Goal: Task Accomplishment & Management: Manage account settings

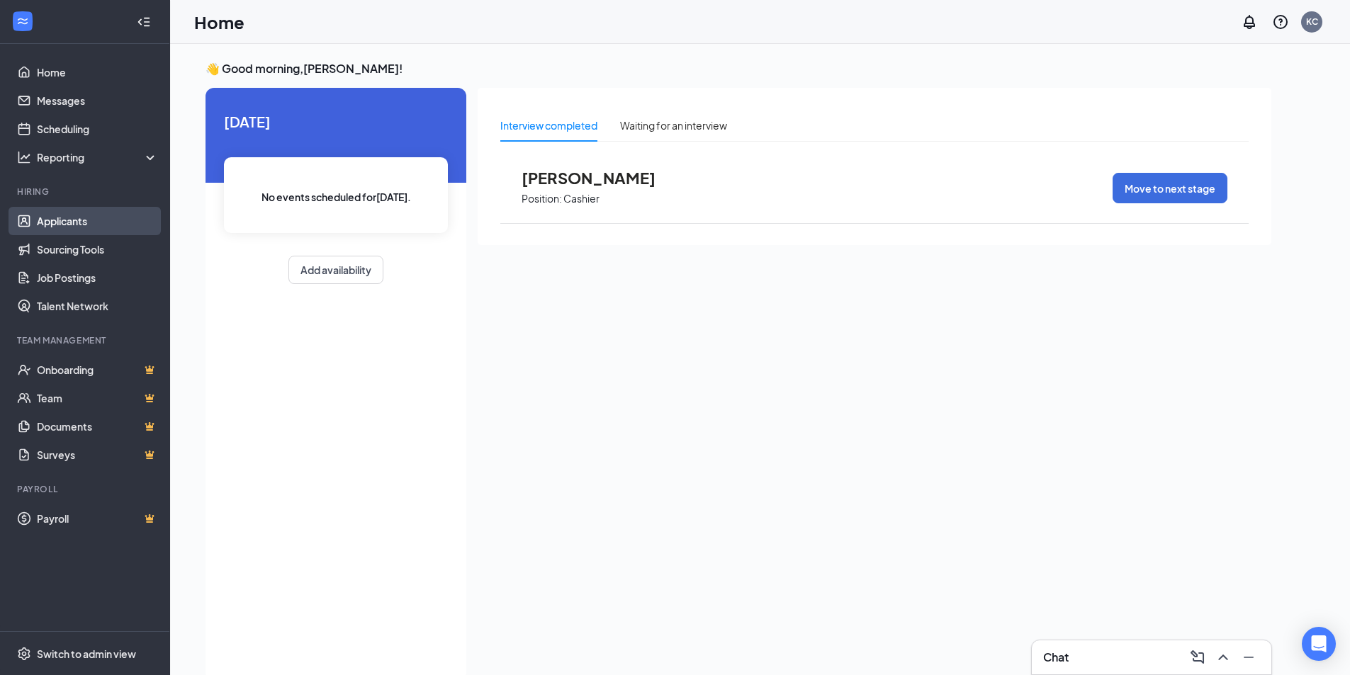
click at [66, 224] on link "Applicants" at bounding box center [97, 221] width 121 height 28
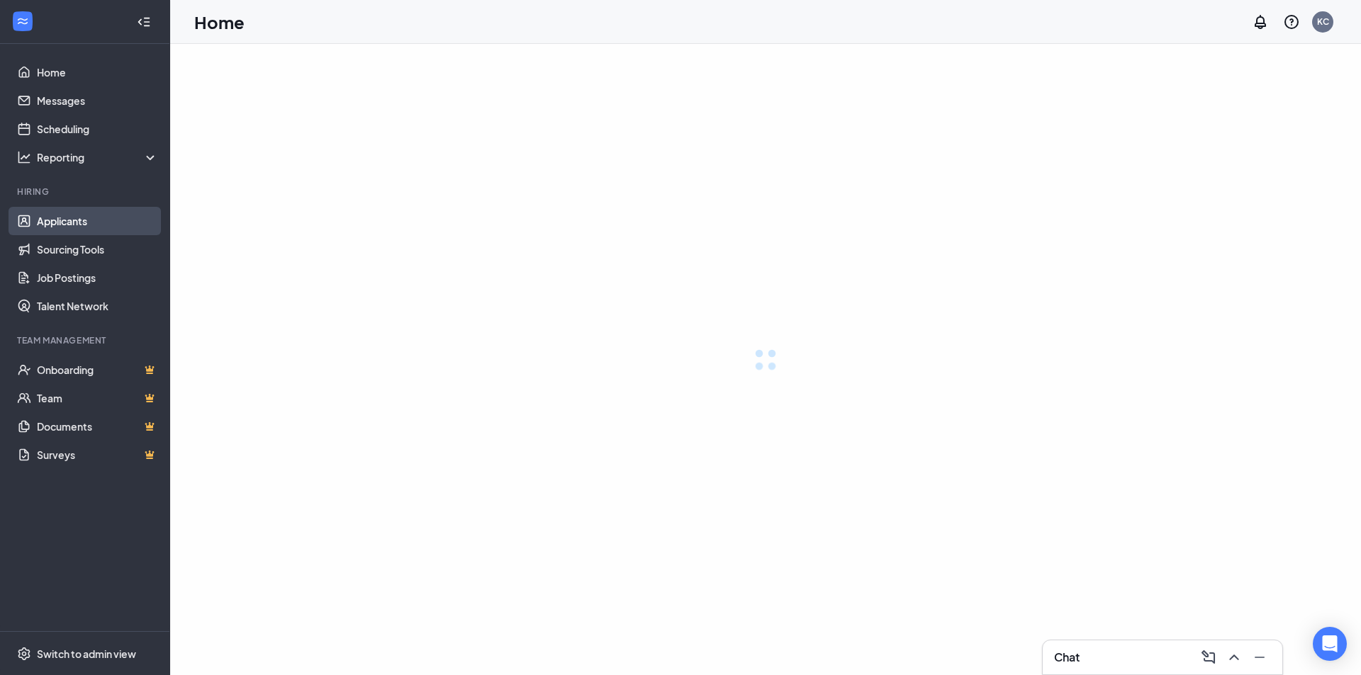
click at [84, 223] on link "Applicants" at bounding box center [97, 221] width 121 height 28
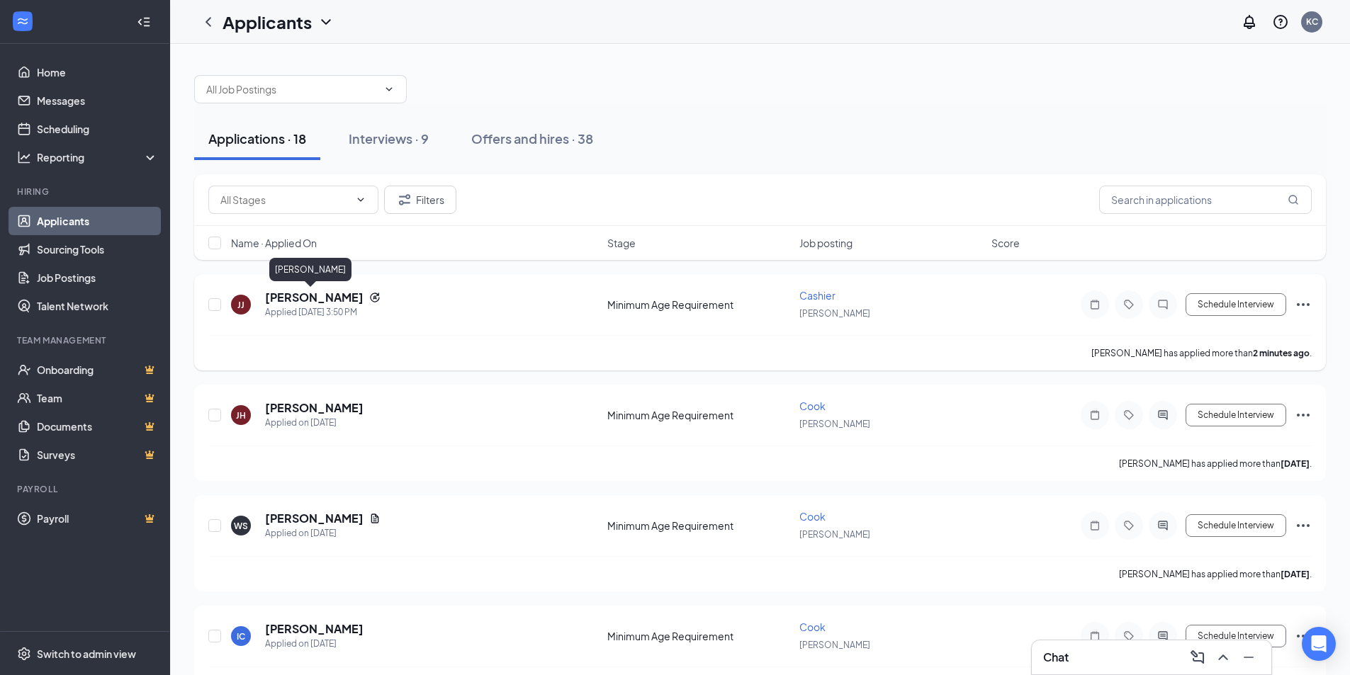
click at [314, 293] on h5 "[PERSON_NAME]" at bounding box center [314, 298] width 98 height 16
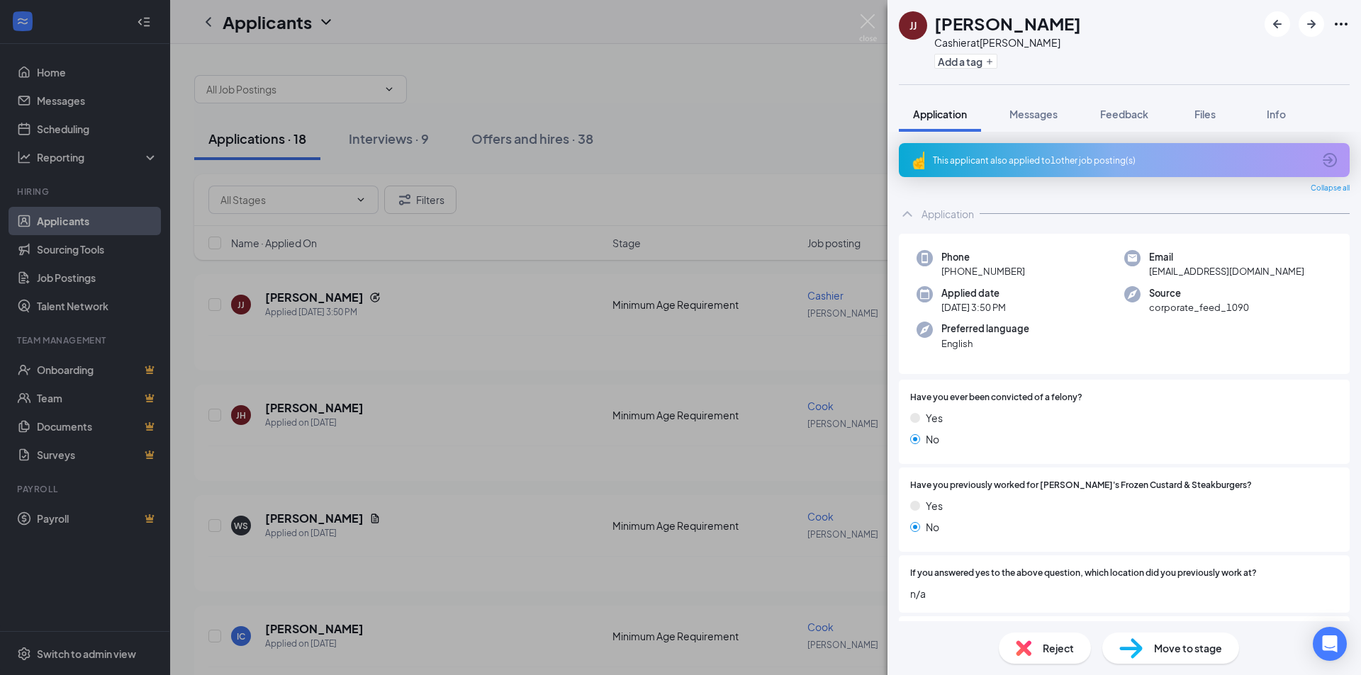
drag, startPoint x: 825, startPoint y: 96, endPoint x: 839, endPoint y: 91, distance: 15.3
click at [830, 94] on div "JJ Jeffrey Jones Cashier at Hutchinson Add a tag Application Messages Feedback …" at bounding box center [680, 337] width 1361 height 675
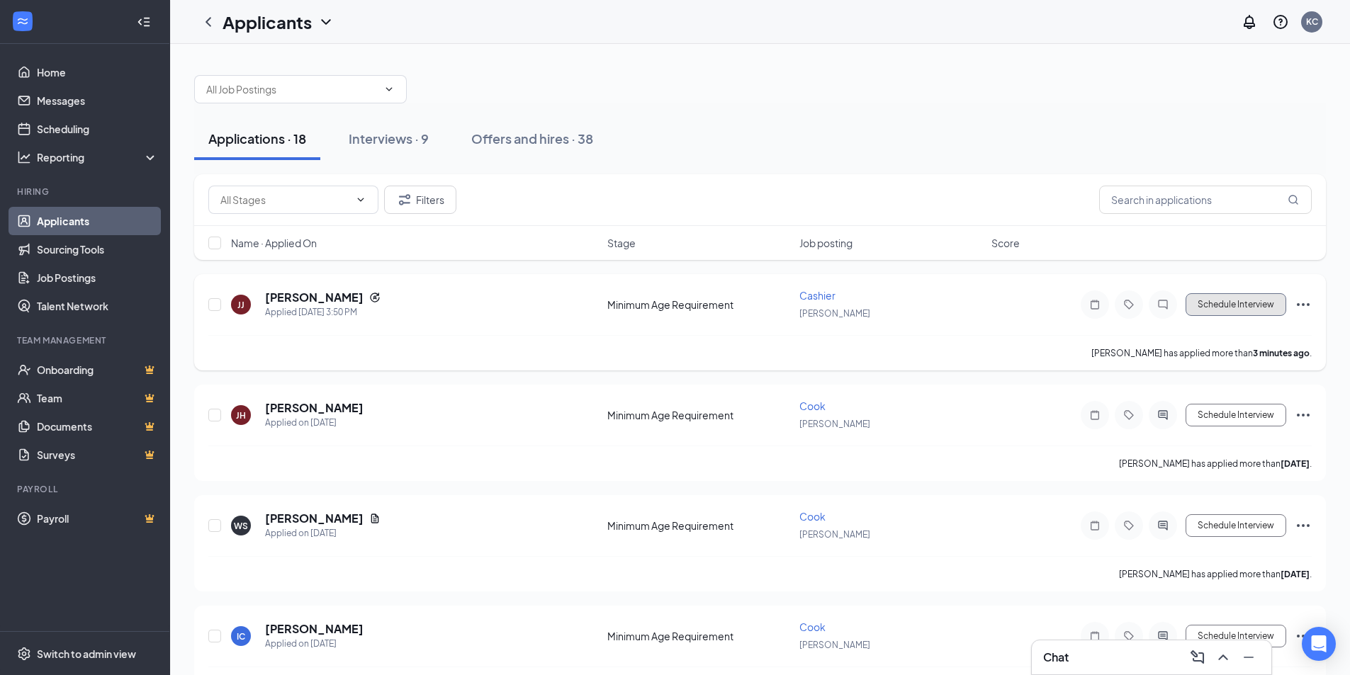
drag, startPoint x: 1227, startPoint y: 297, endPoint x: 1236, endPoint y: 293, distance: 9.5
click at [1232, 296] on button "Schedule Interview" at bounding box center [1235, 304] width 101 height 23
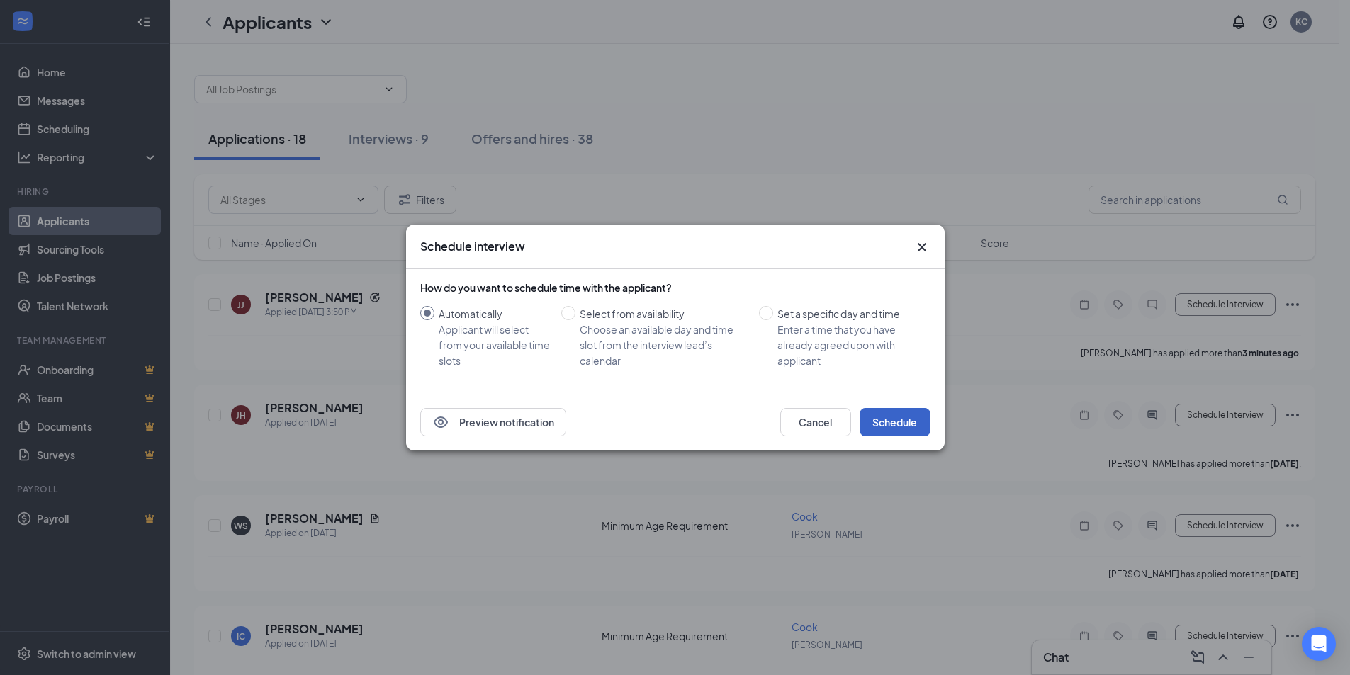
click at [889, 421] on button "Schedule" at bounding box center [895, 422] width 71 height 28
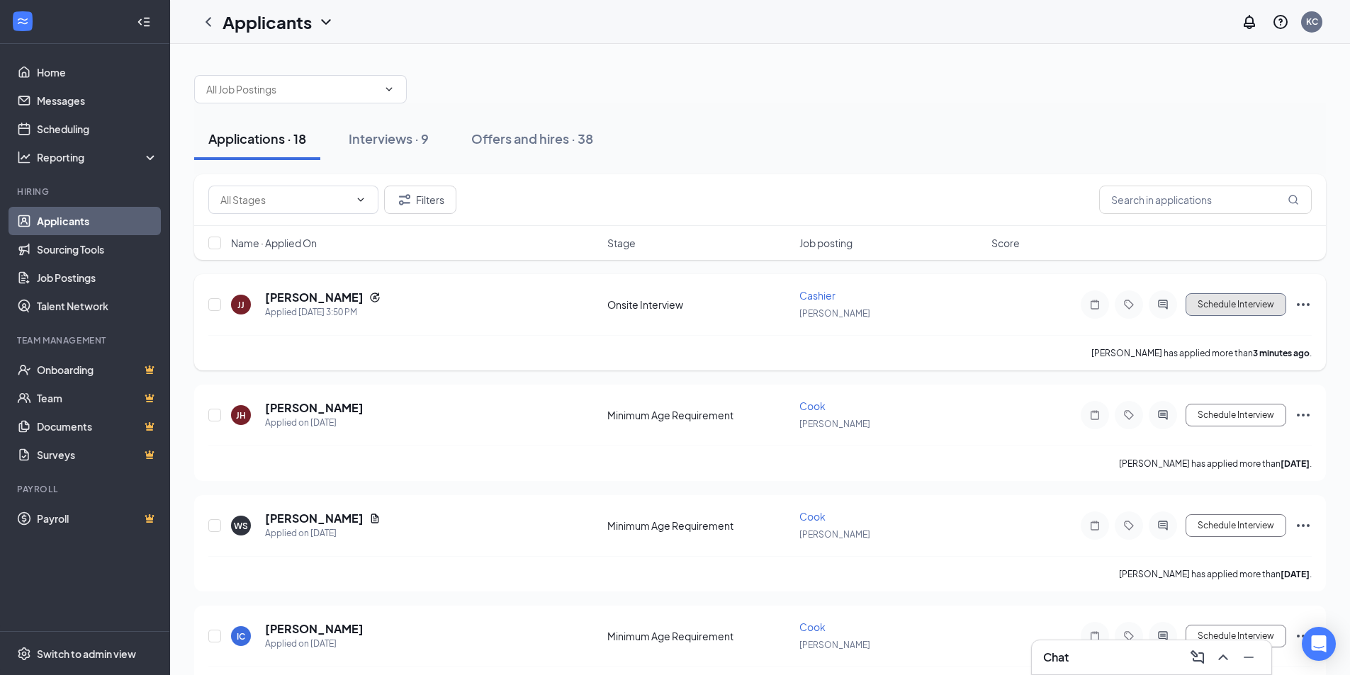
click at [1258, 303] on button "Schedule Interview" at bounding box center [1235, 304] width 101 height 23
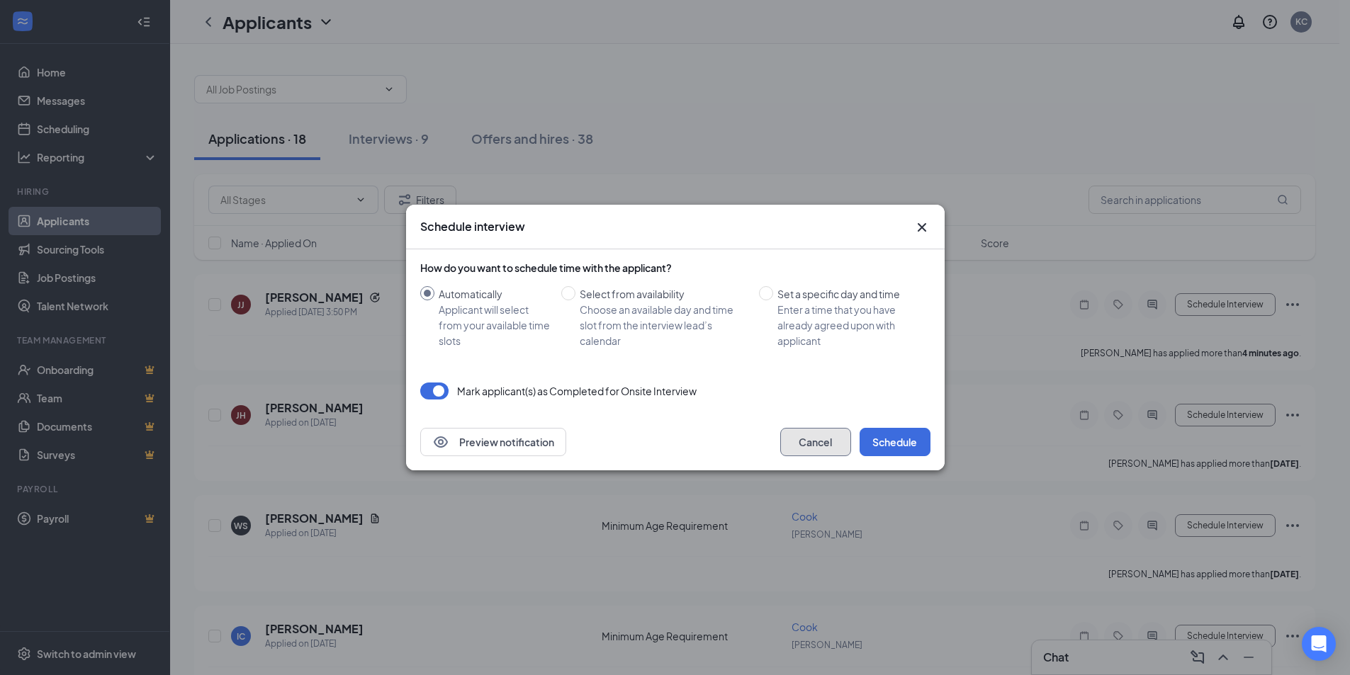
click at [838, 451] on button "Cancel" at bounding box center [815, 442] width 71 height 28
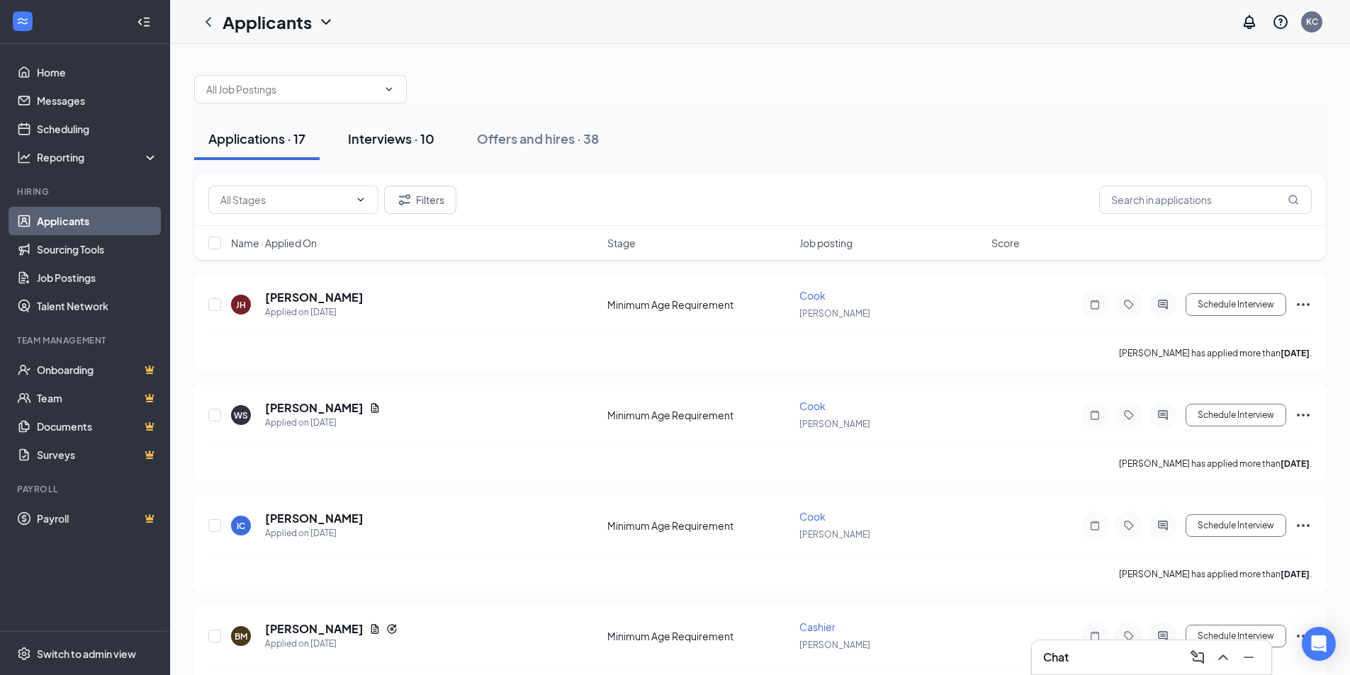
click at [358, 144] on div "Interviews · 10" at bounding box center [391, 139] width 86 height 18
